Goal: Check status: Check status

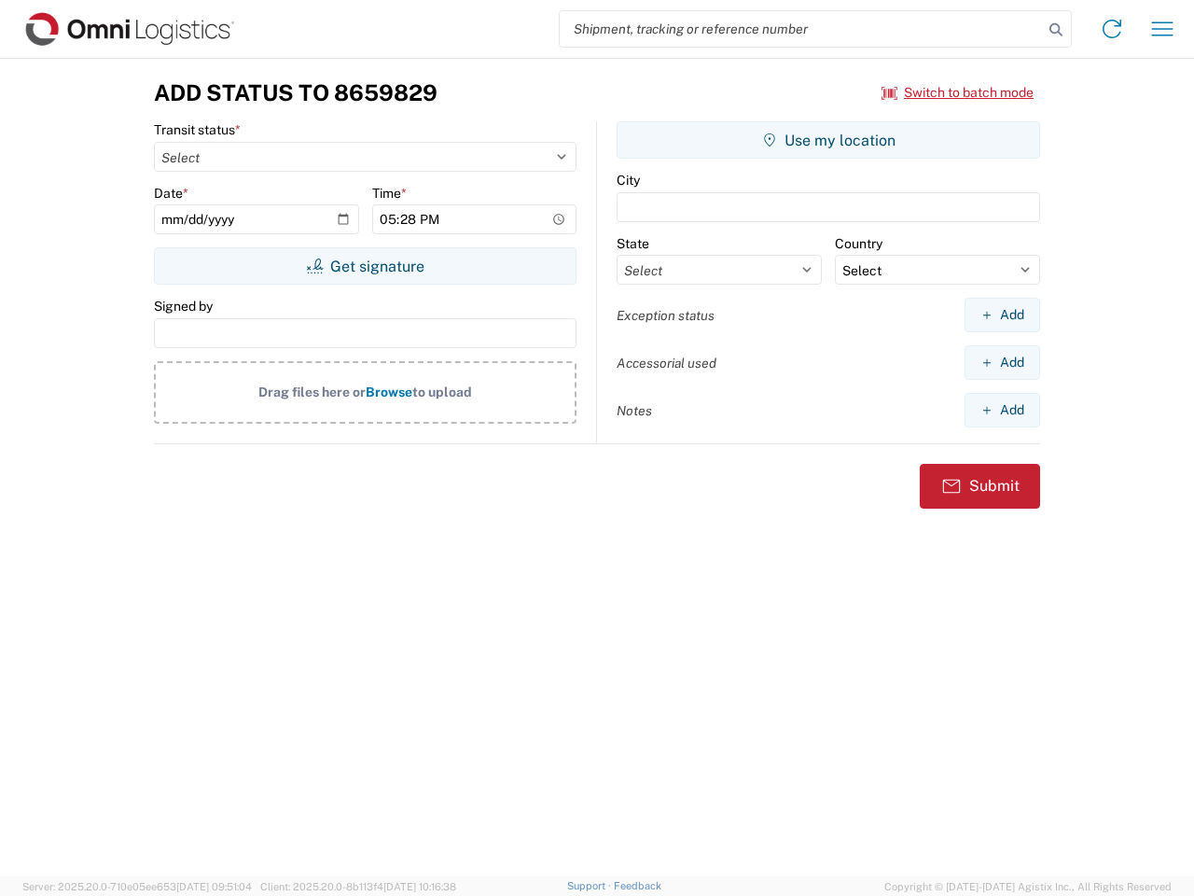
click at [801, 29] on input "search" at bounding box center [801, 28] width 483 height 35
click at [1056, 30] on icon at bounding box center [1056, 30] width 26 height 26
click at [1112, 29] on icon at bounding box center [1112, 29] width 30 height 30
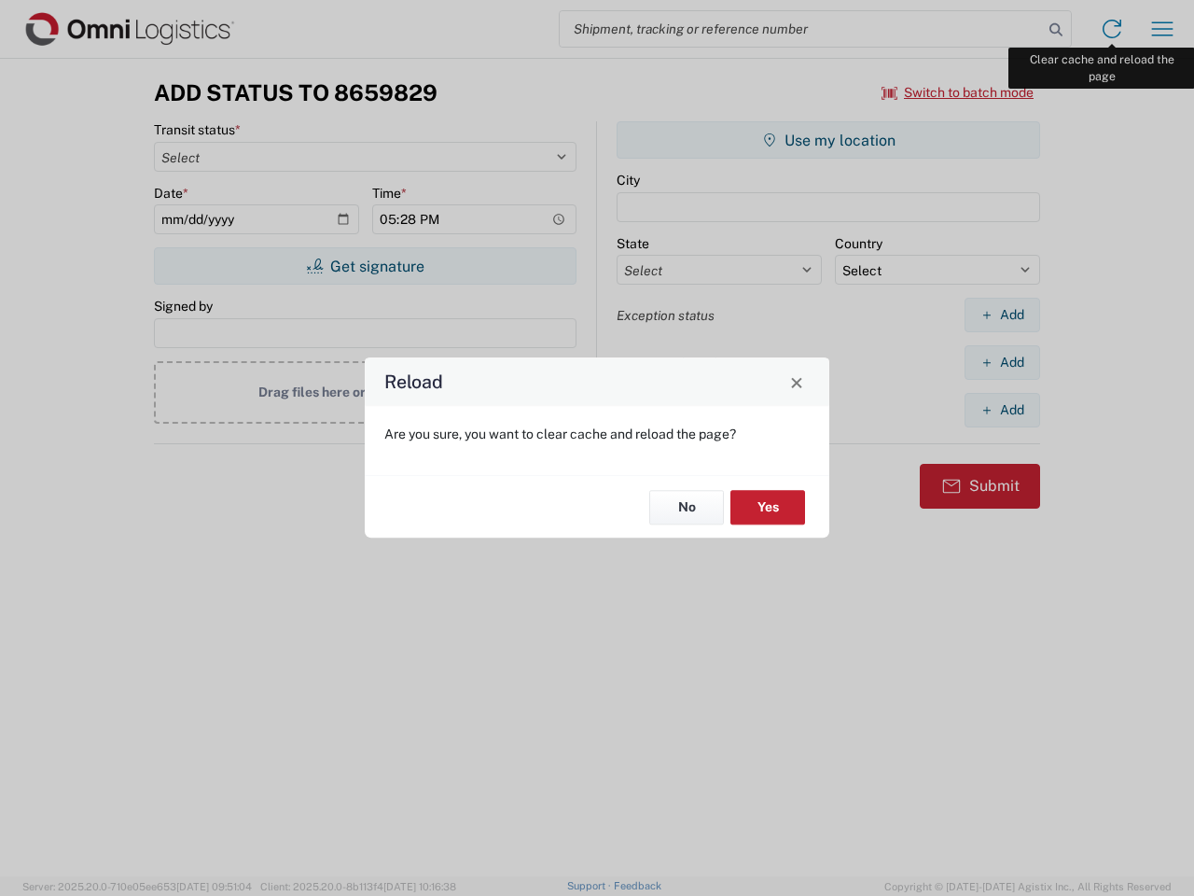
click at [1162, 29] on div "Reload Are you sure, you want to clear cache and reload the page? No Yes" at bounding box center [597, 448] width 1194 height 896
click at [958, 92] on div "Reload Are you sure, you want to clear cache and reload the page? No Yes" at bounding box center [597, 448] width 1194 height 896
click at [365, 266] on div "Reload Are you sure, you want to clear cache and reload the page? No Yes" at bounding box center [597, 448] width 1194 height 896
click at [828, 140] on div "Reload Are you sure, you want to clear cache and reload the page? No Yes" at bounding box center [597, 448] width 1194 height 896
click at [1002, 314] on div "Reload Are you sure, you want to clear cache and reload the page? No Yes" at bounding box center [597, 448] width 1194 height 896
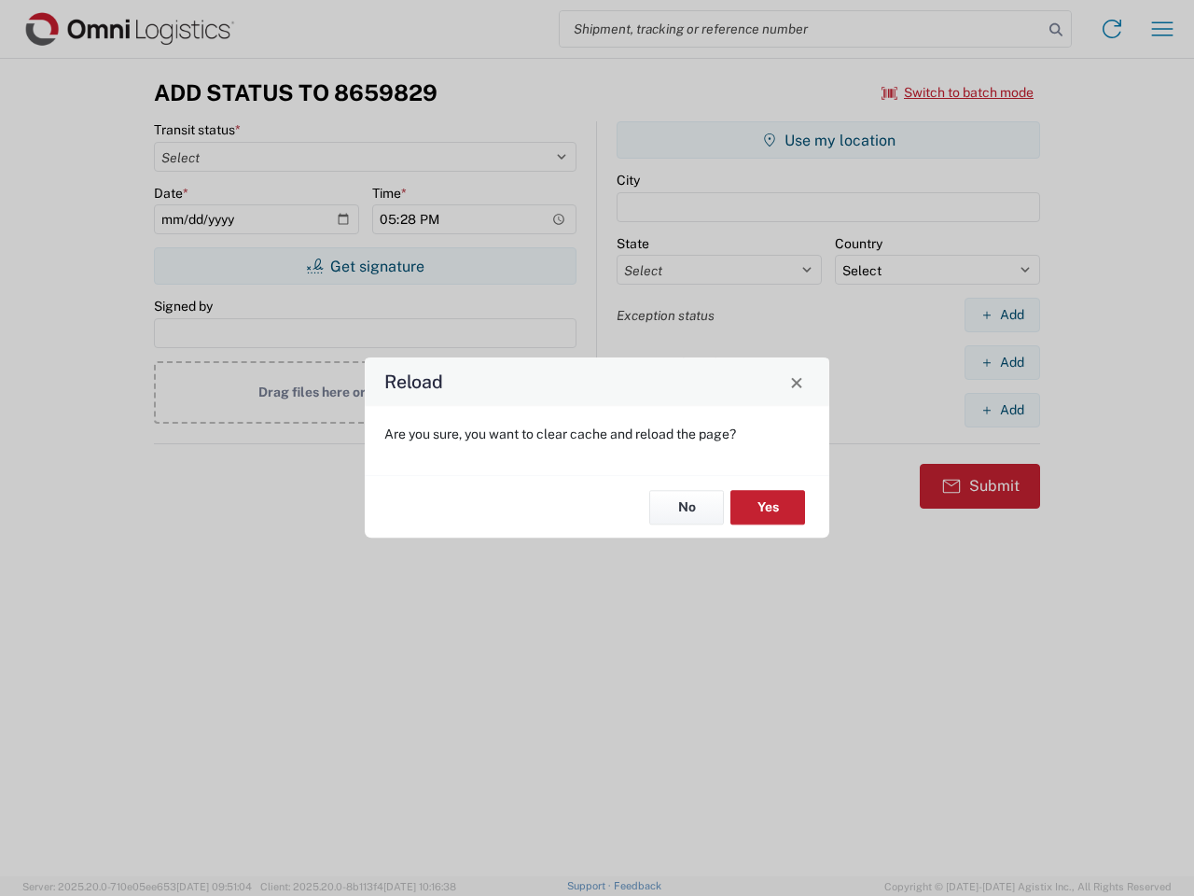
click at [1002, 362] on div "Reload Are you sure, you want to clear cache and reload the page? No Yes" at bounding box center [597, 448] width 1194 height 896
click at [1002, 410] on div "Reload Are you sure, you want to clear cache and reload the page? No Yes" at bounding box center [597, 448] width 1194 height 896
